Goal: Transaction & Acquisition: Obtain resource

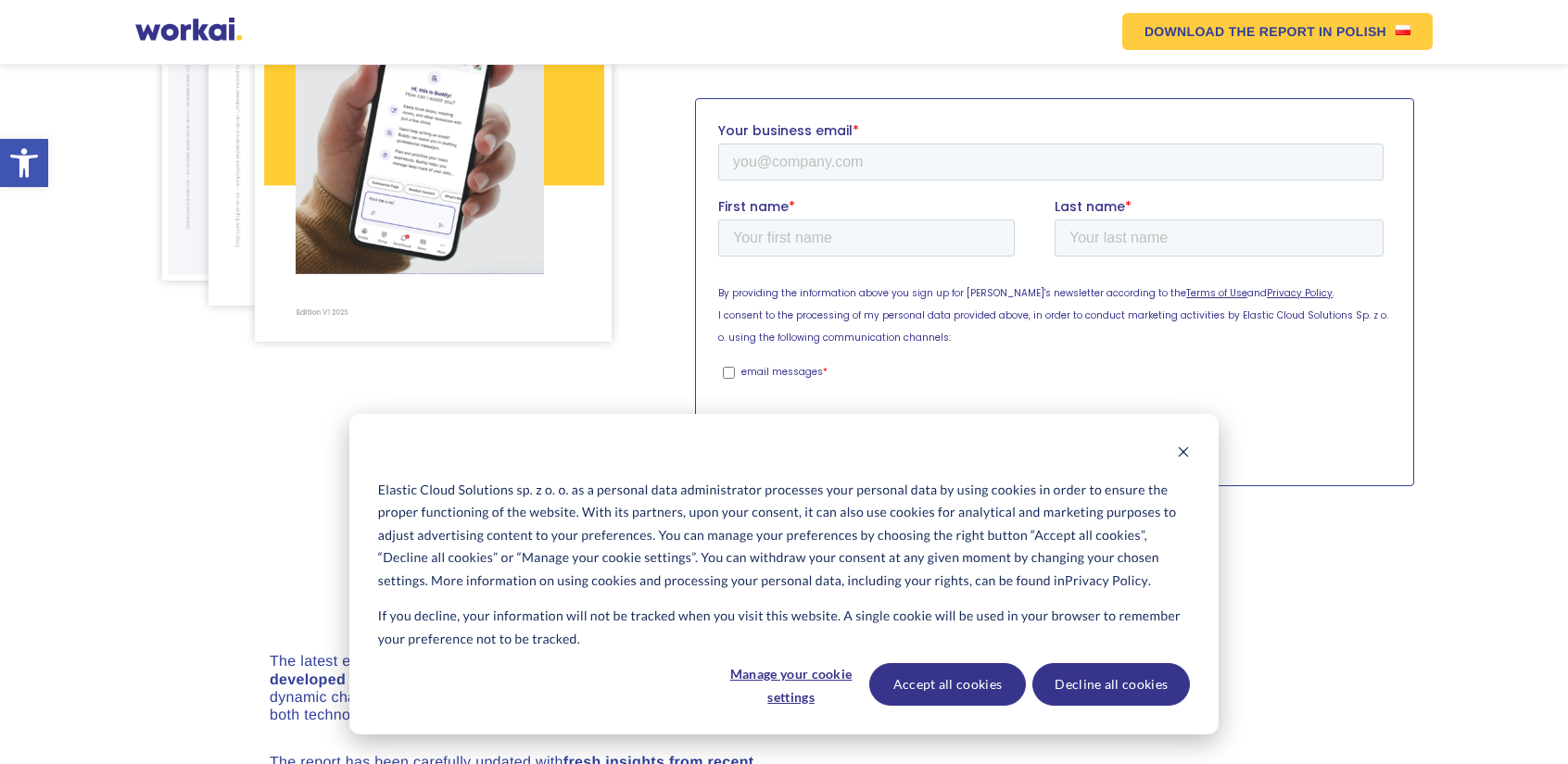
scroll to position [649, 0]
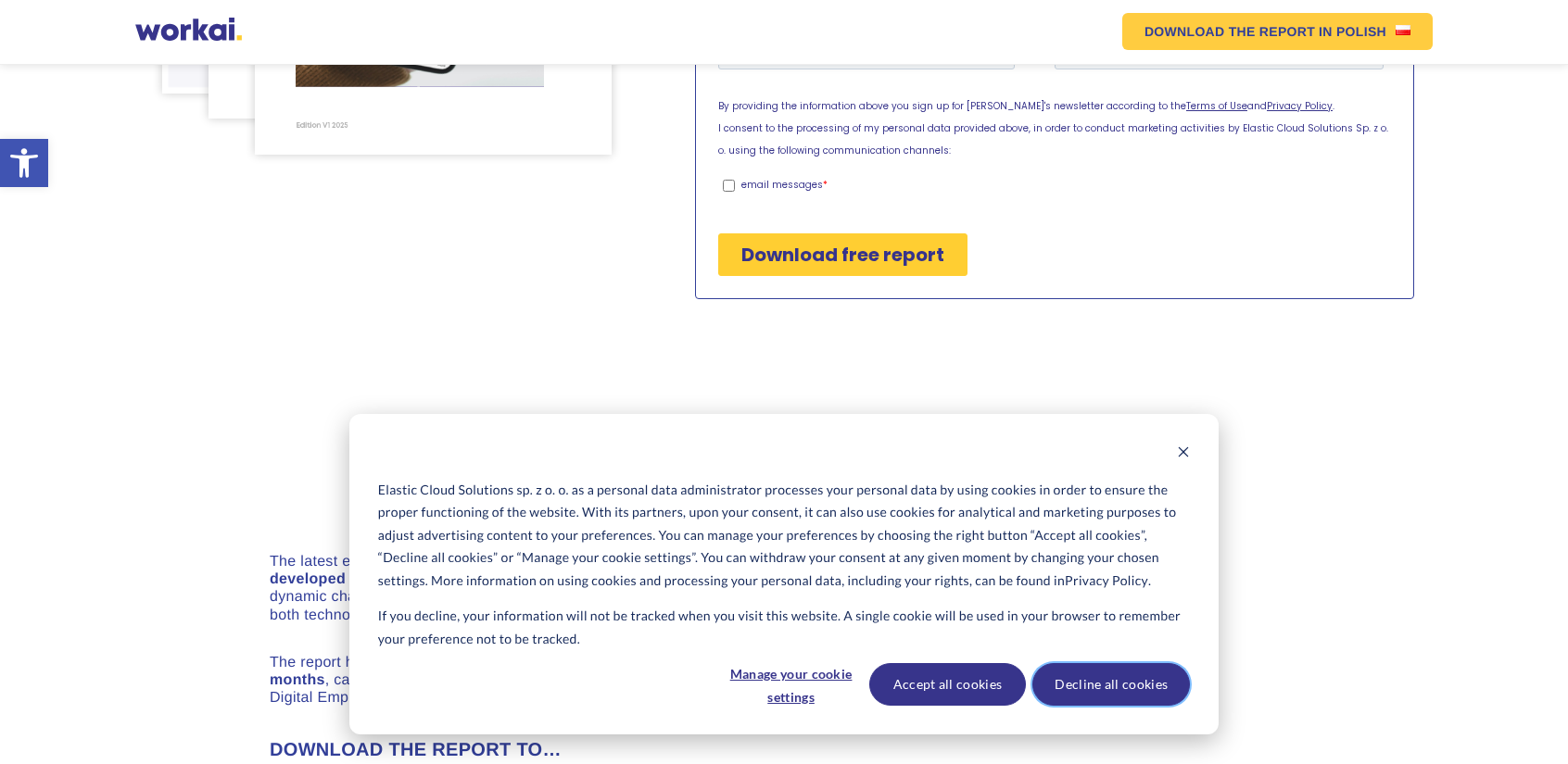
click at [1079, 683] on button "Decline all cookies" at bounding box center [1111, 684] width 158 height 42
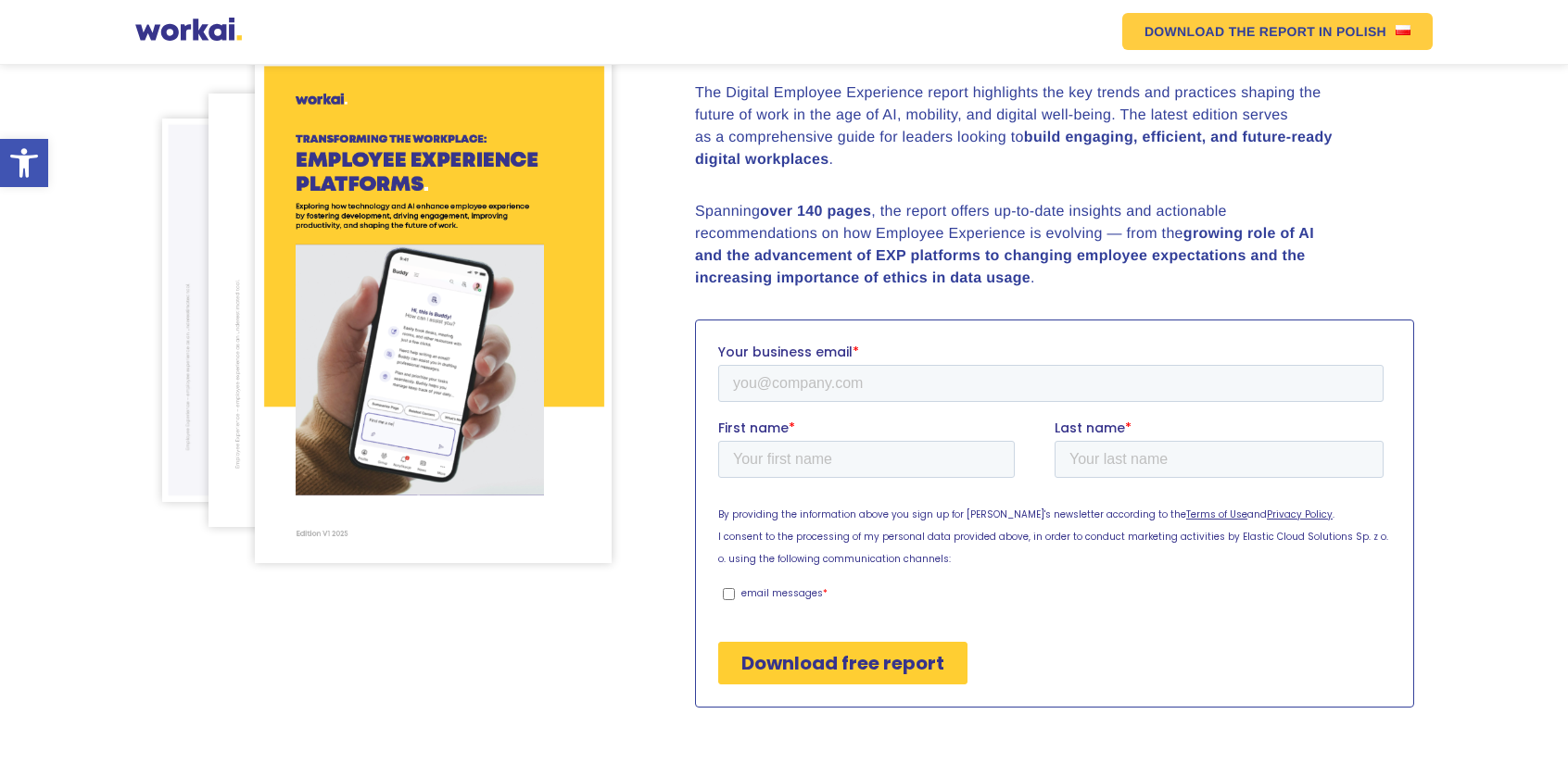
scroll to position [424, 0]
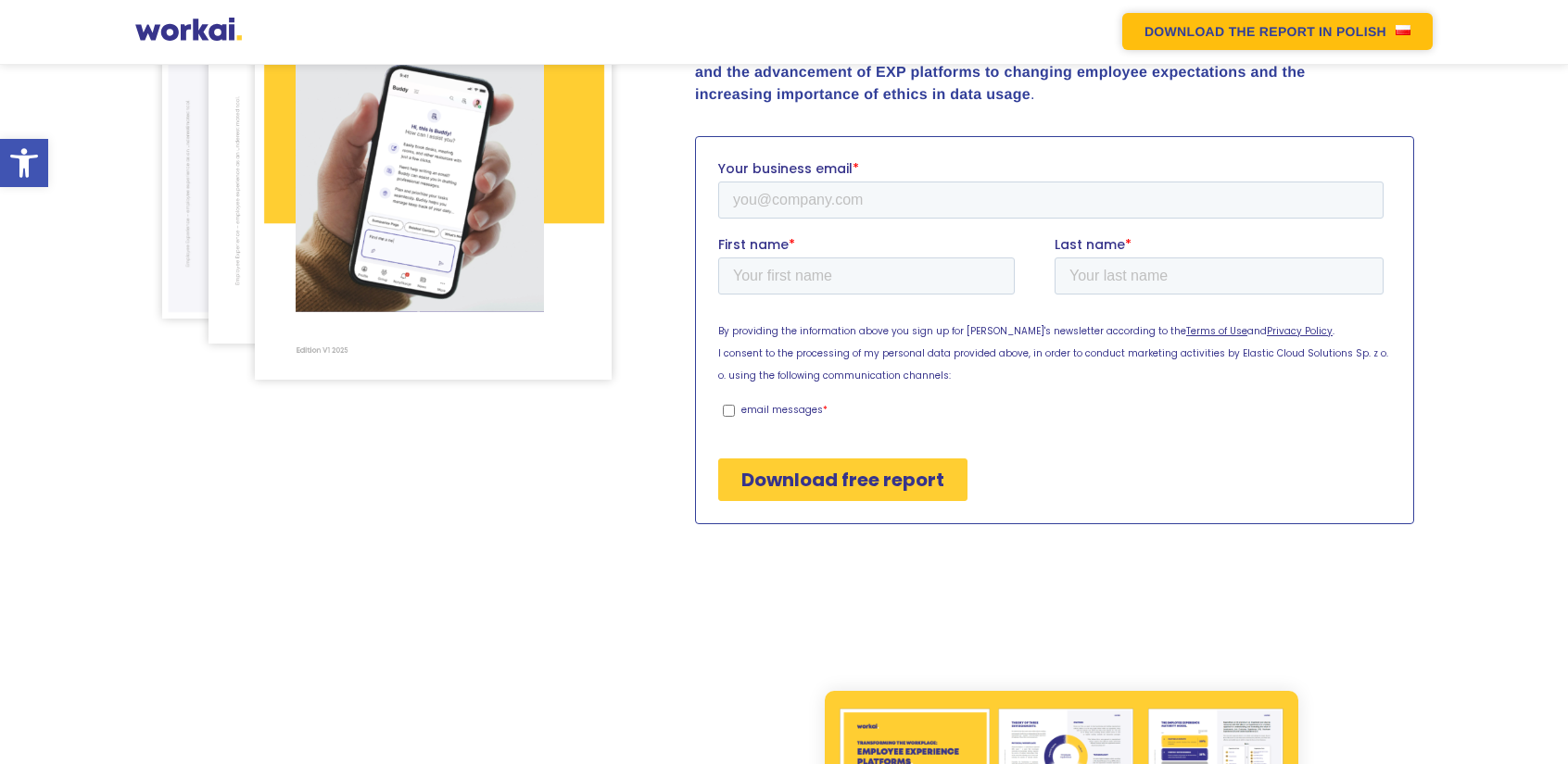
click at [1239, 37] on em "DOWNLOAD THE REPORT" at bounding box center [1230, 31] width 171 height 13
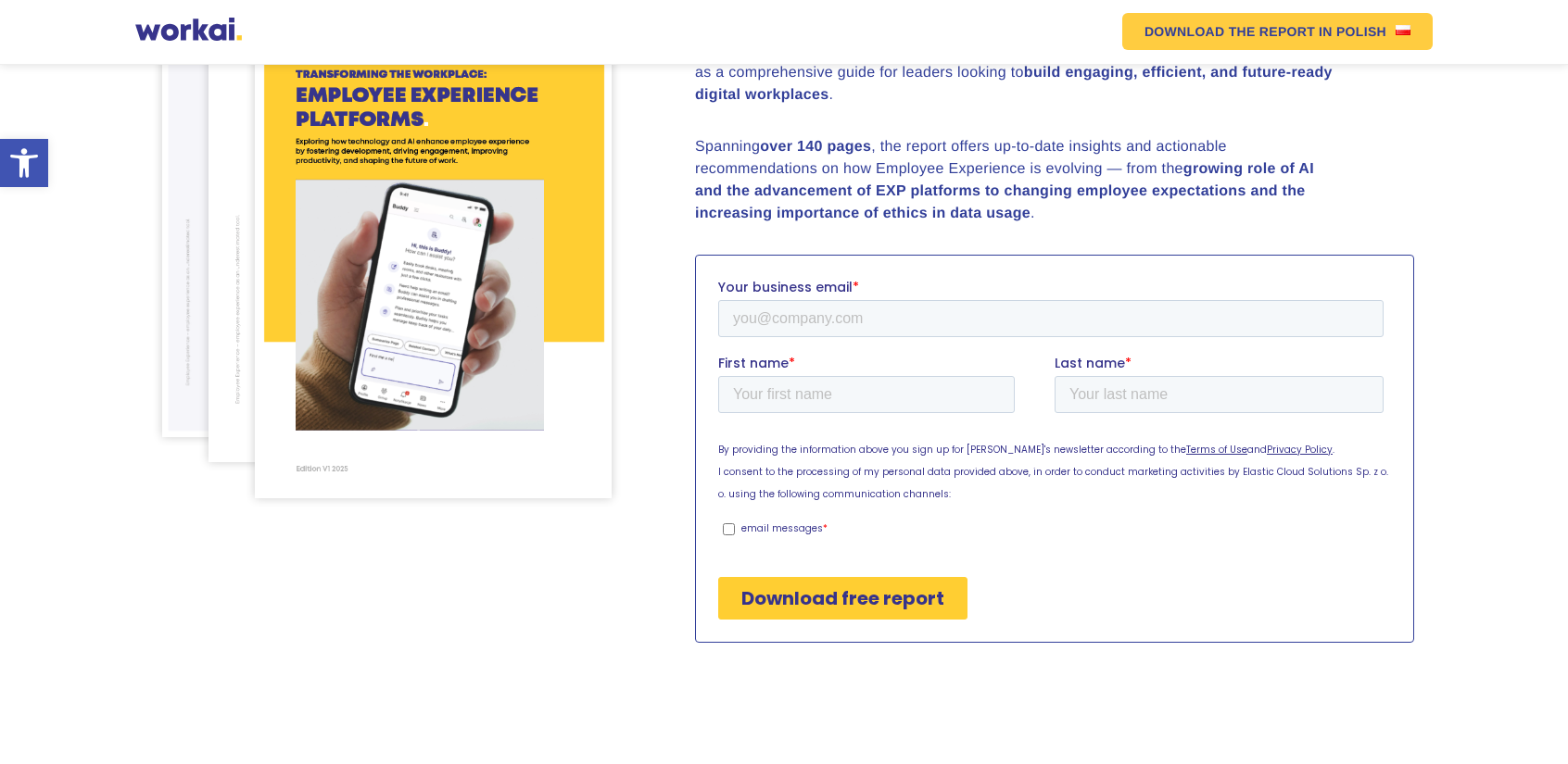
scroll to position [53, 0]
